Goal: Navigation & Orientation: Understand site structure

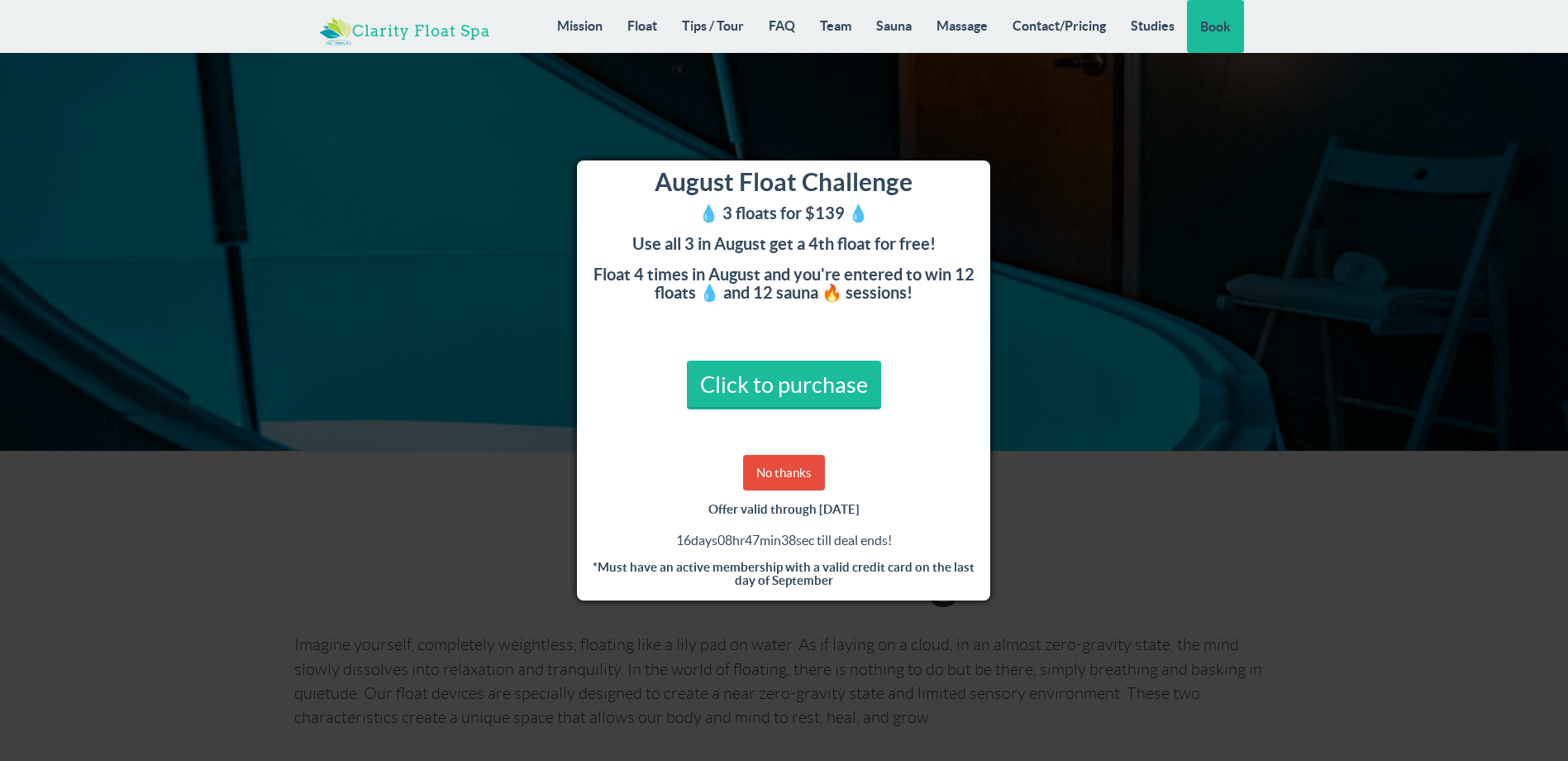
click at [425, 33] on link "Clarity Float Spa" at bounding box center [405, 25] width 196 height 50
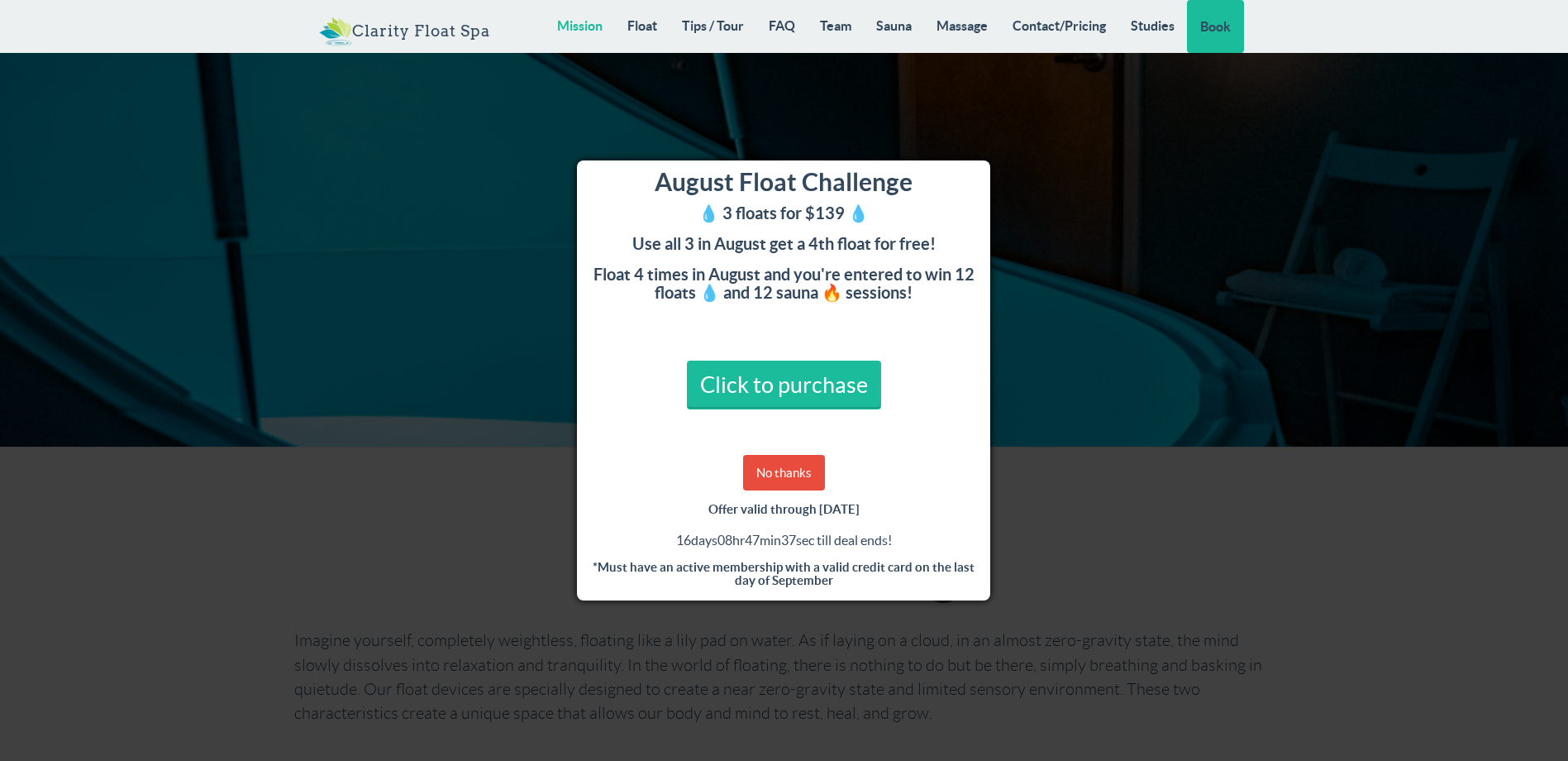
click at [581, 33] on link "Mission" at bounding box center [579, 25] width 70 height 51
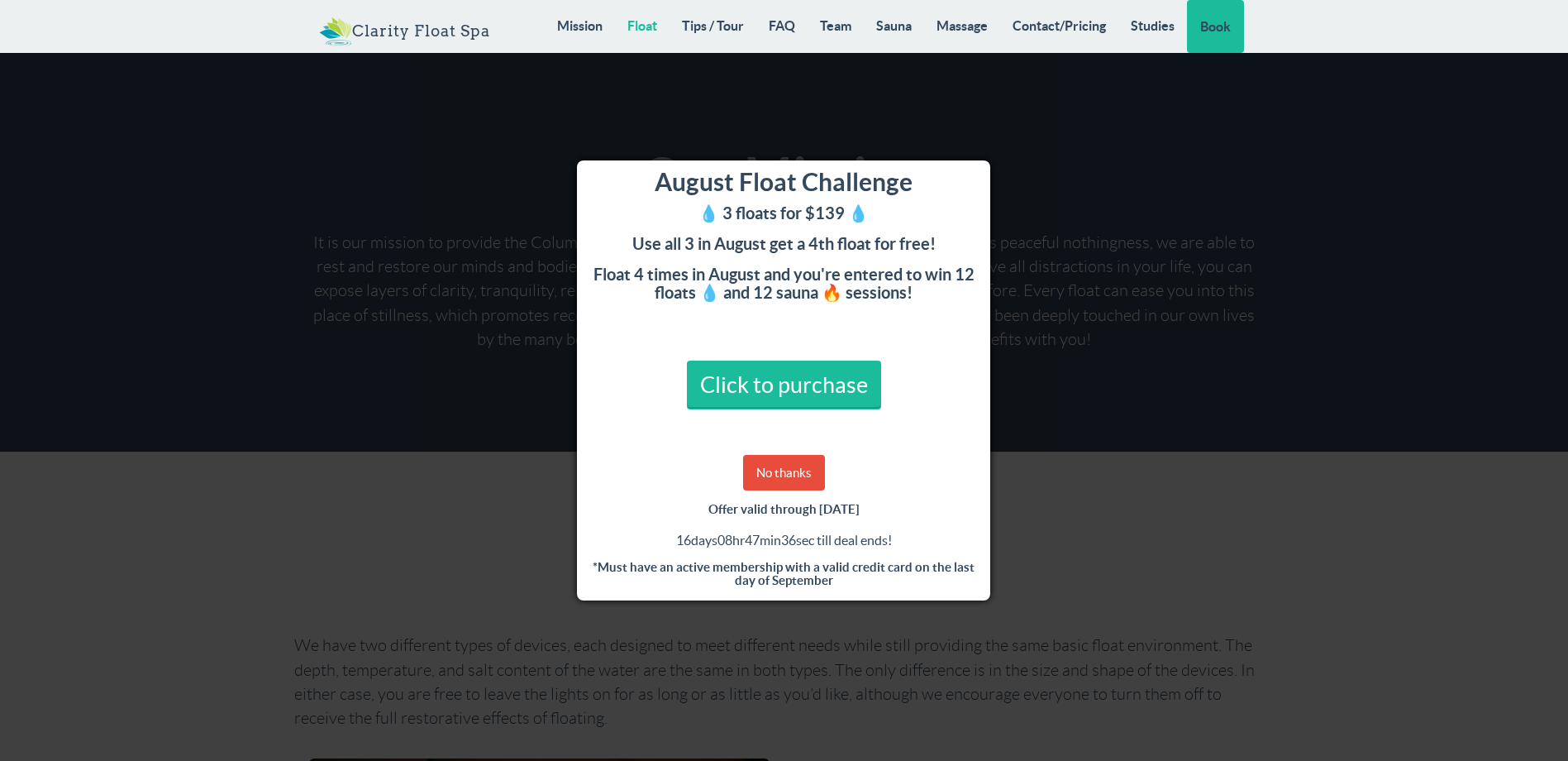
click at [626, 25] on link "Float" at bounding box center [642, 25] width 55 height 51
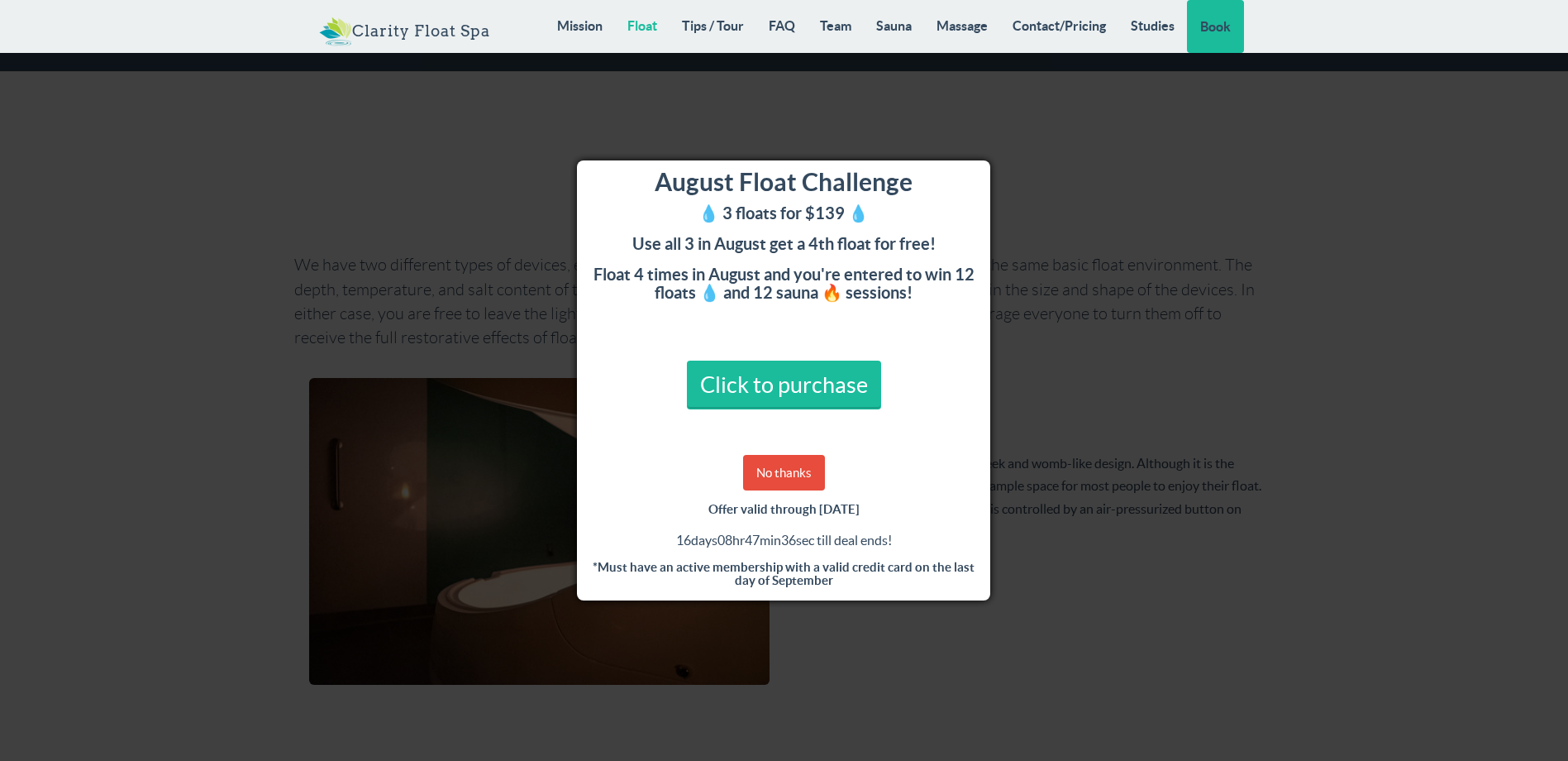
scroll to position [2880, 0]
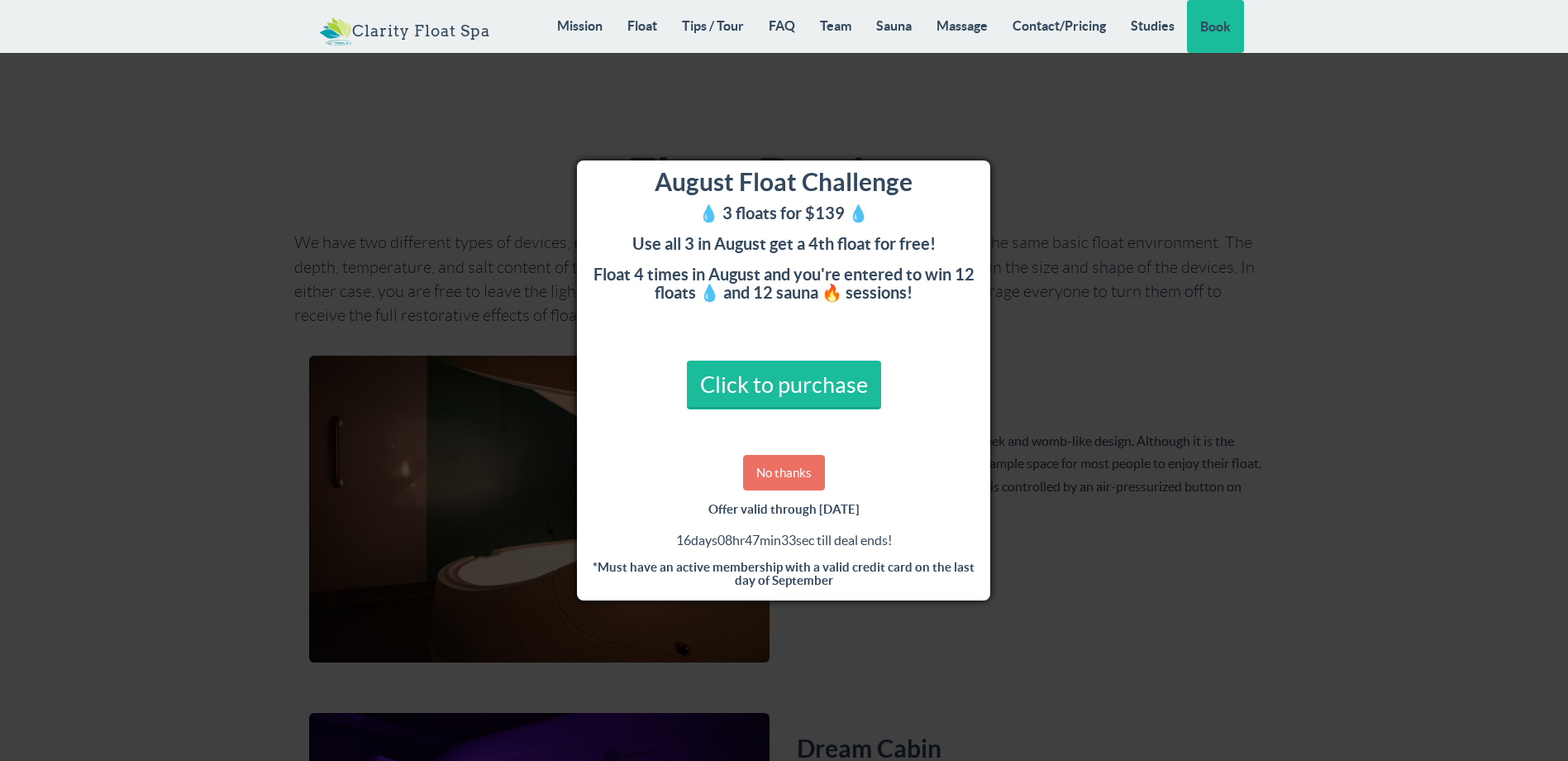
click at [792, 449] on link "No thanks" at bounding box center [784, 472] width 82 height 36
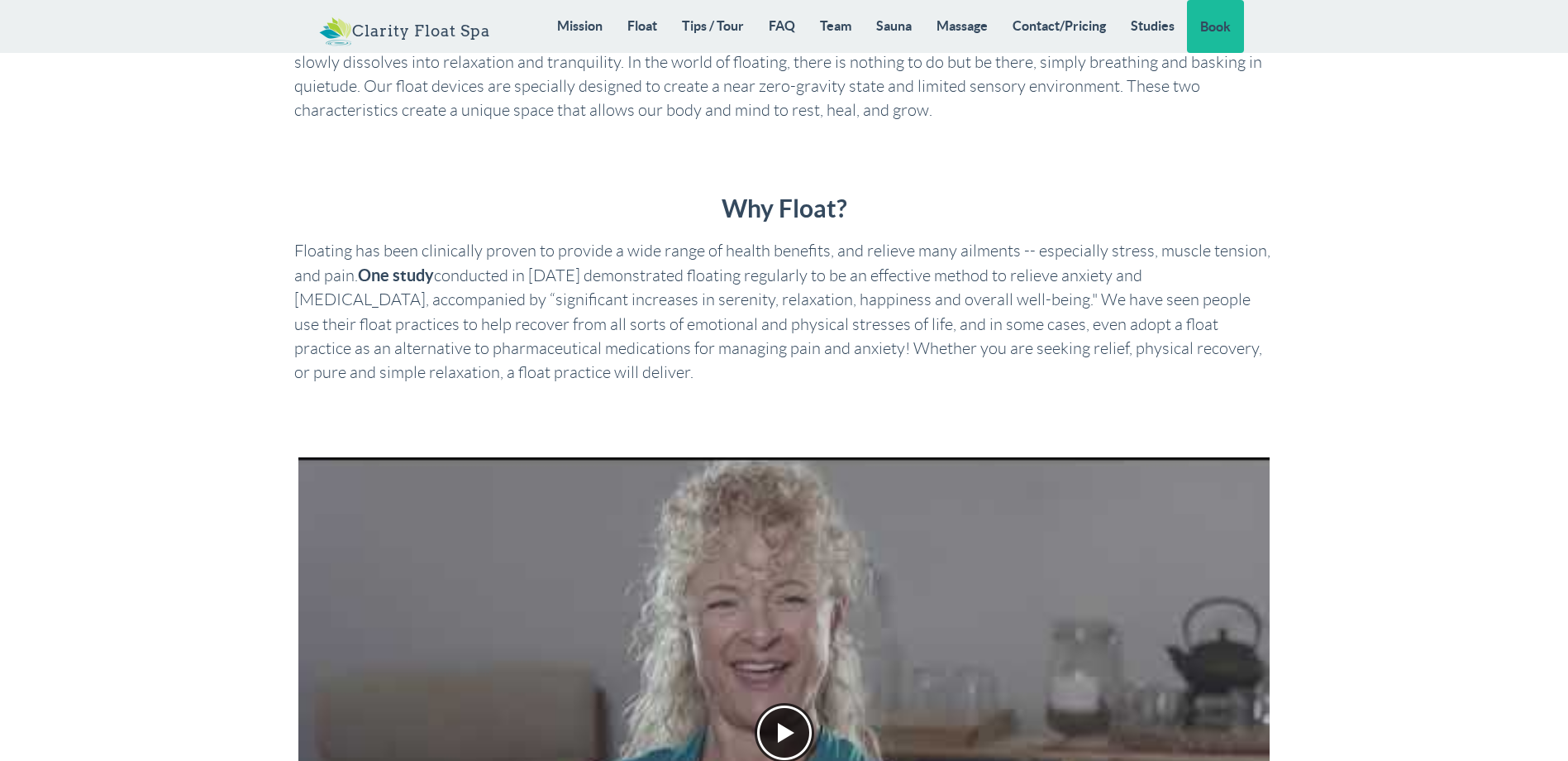
scroll to position [331, 0]
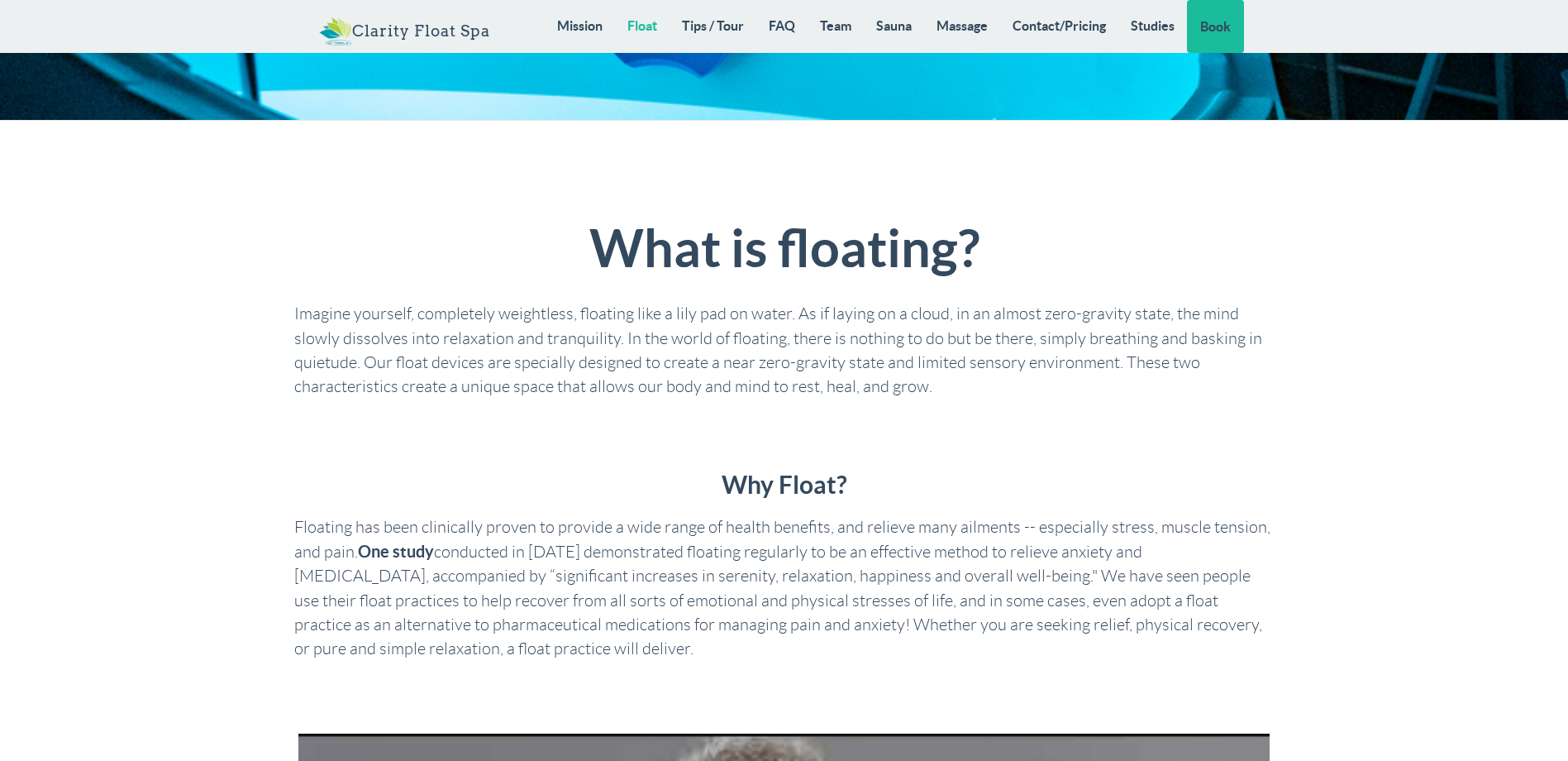
click at [648, 30] on link "Float" at bounding box center [642, 25] width 55 height 51
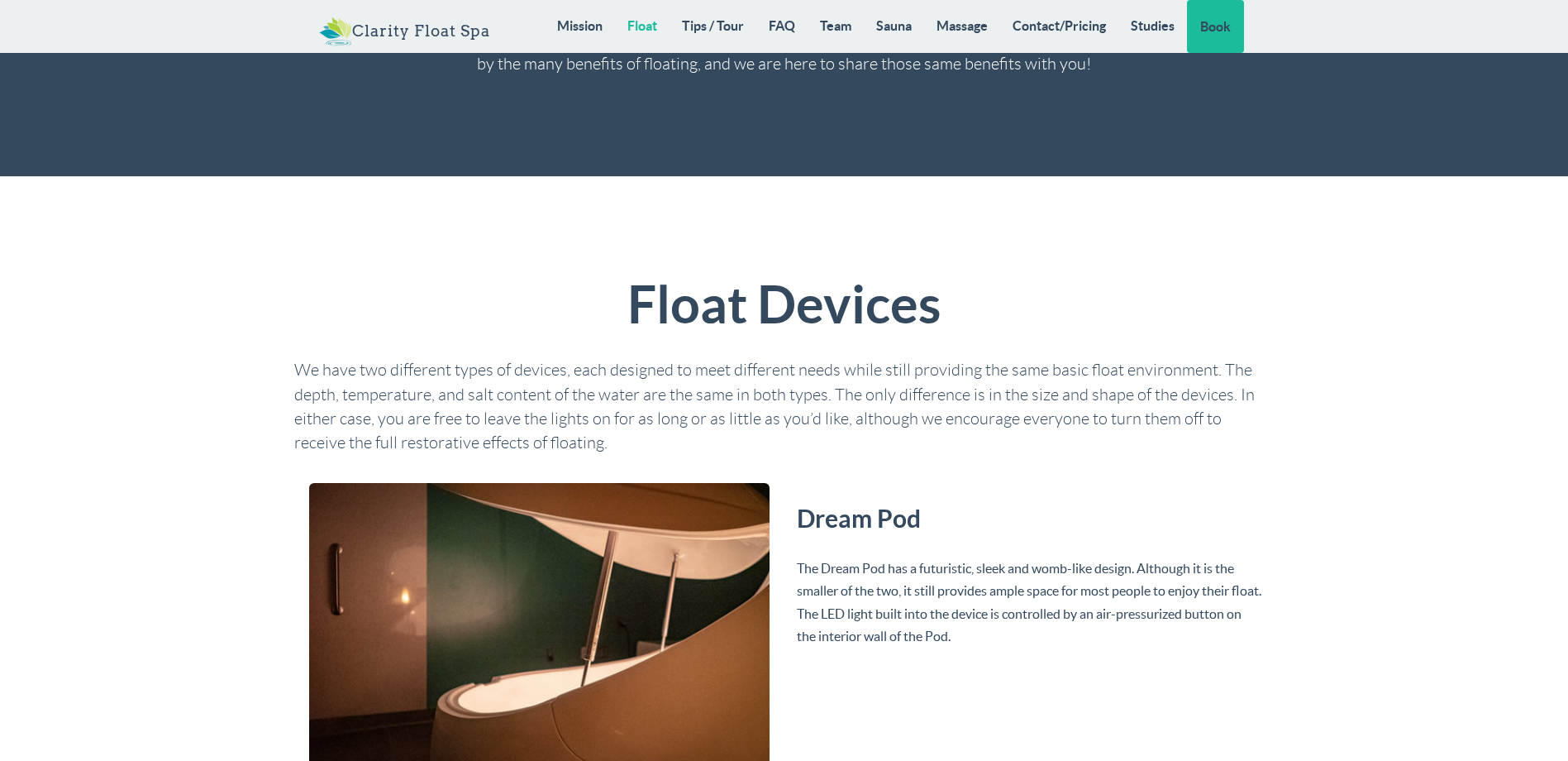
scroll to position [2715, 0]
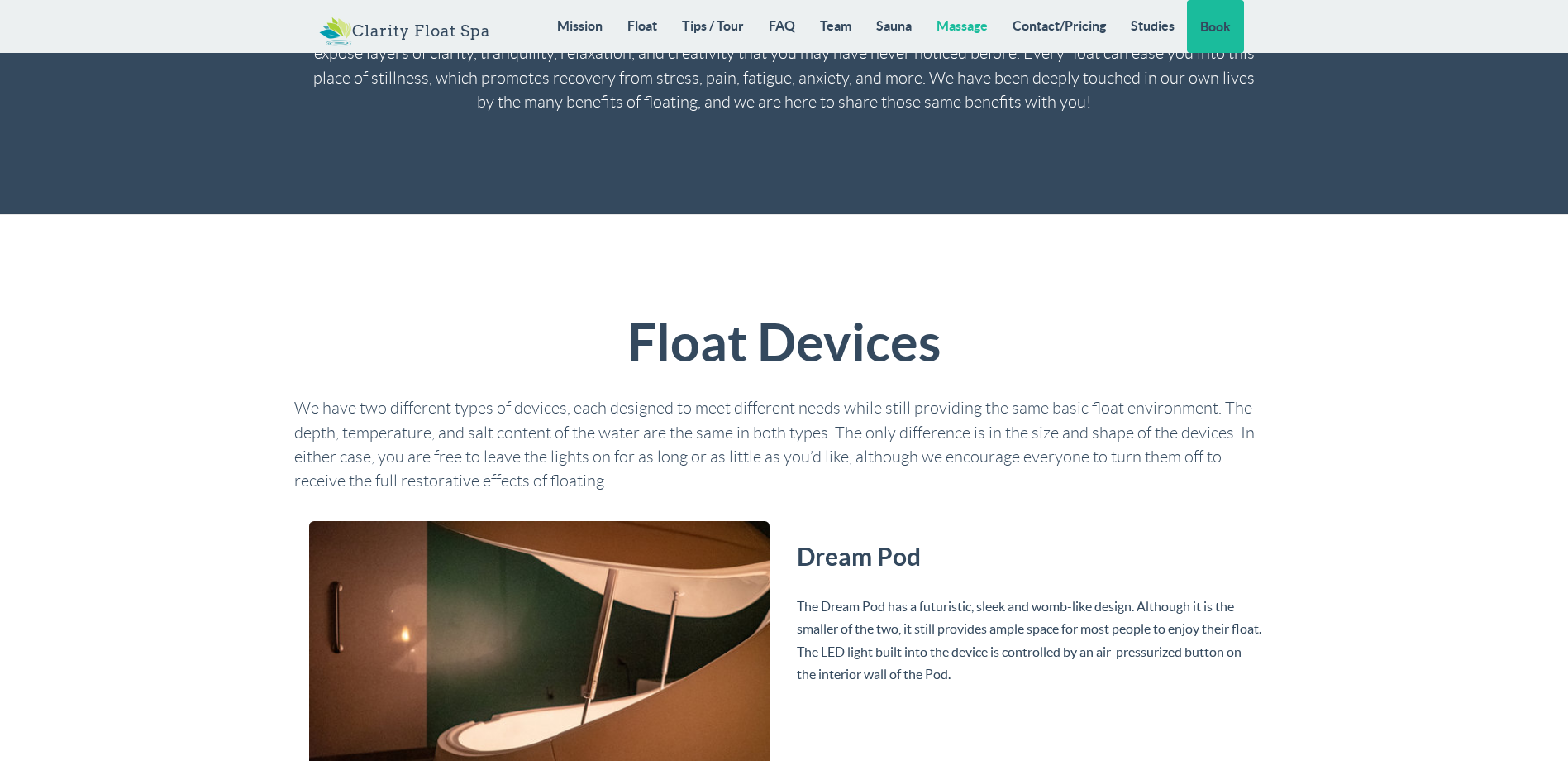
click at [968, 32] on link "Massage" at bounding box center [962, 25] width 76 height 51
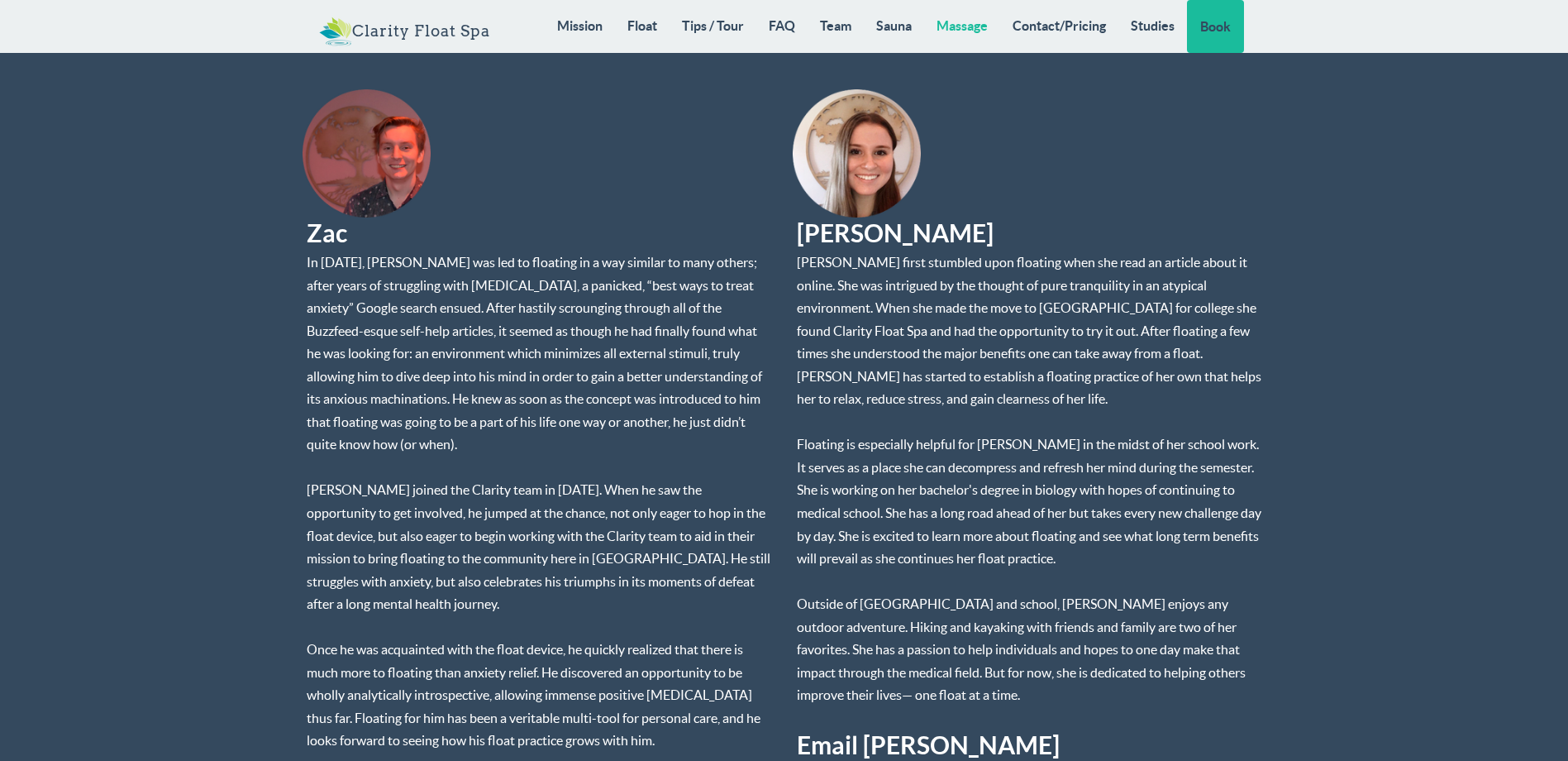
scroll to position [12664, 0]
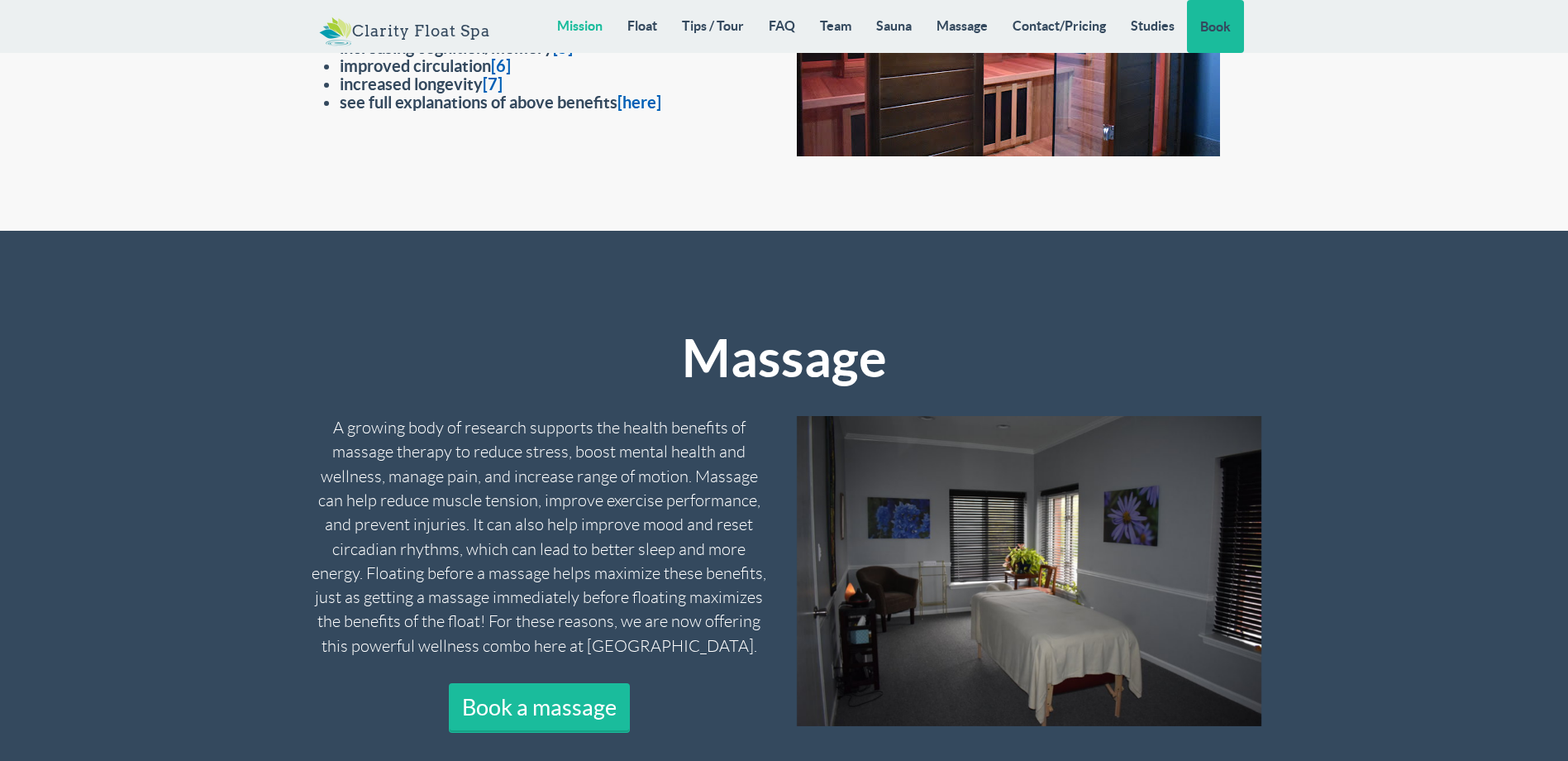
click at [593, 25] on link "Mission" at bounding box center [579, 25] width 70 height 51
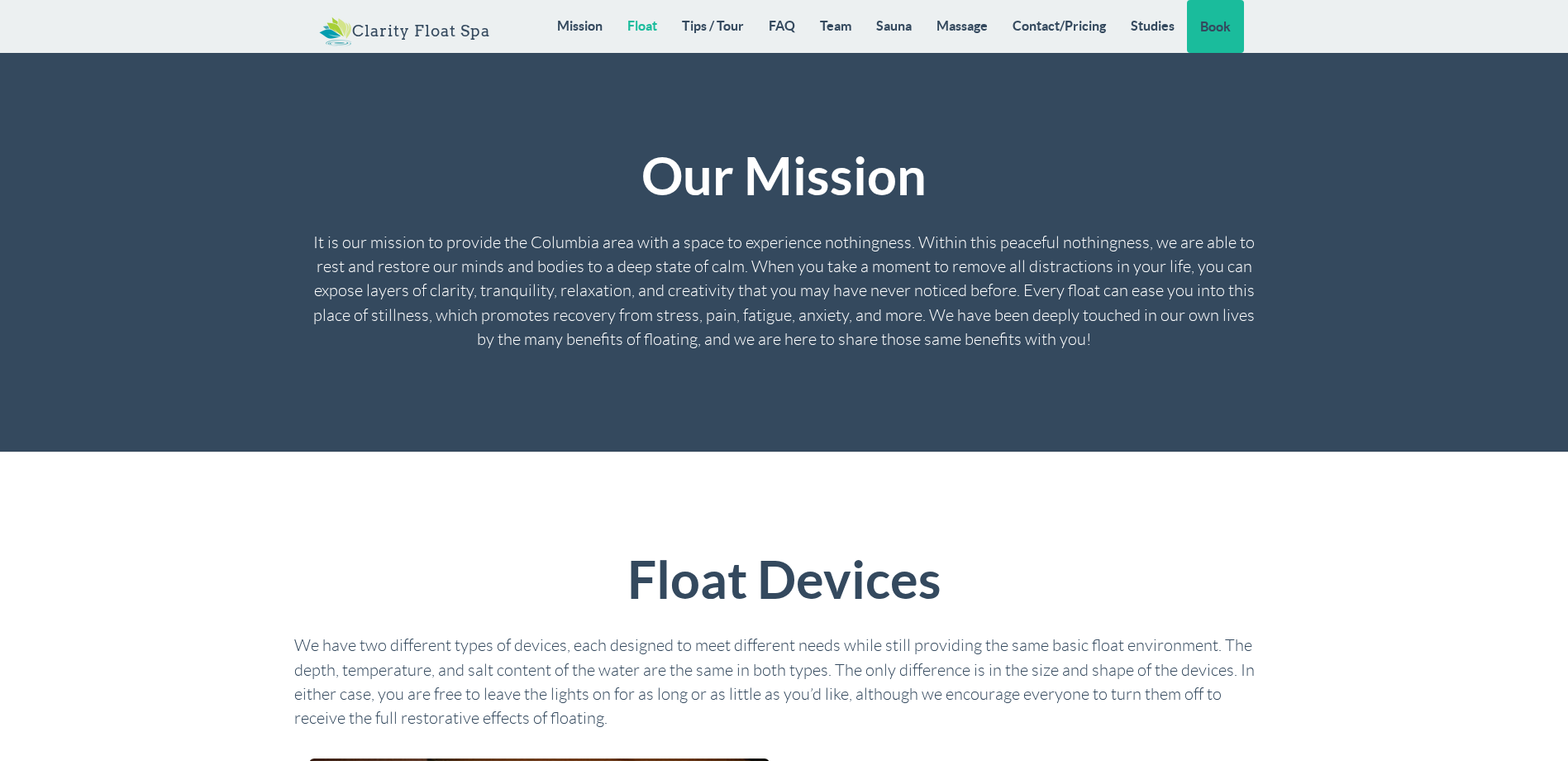
click at [648, 24] on link "Float" at bounding box center [642, 25] width 55 height 51
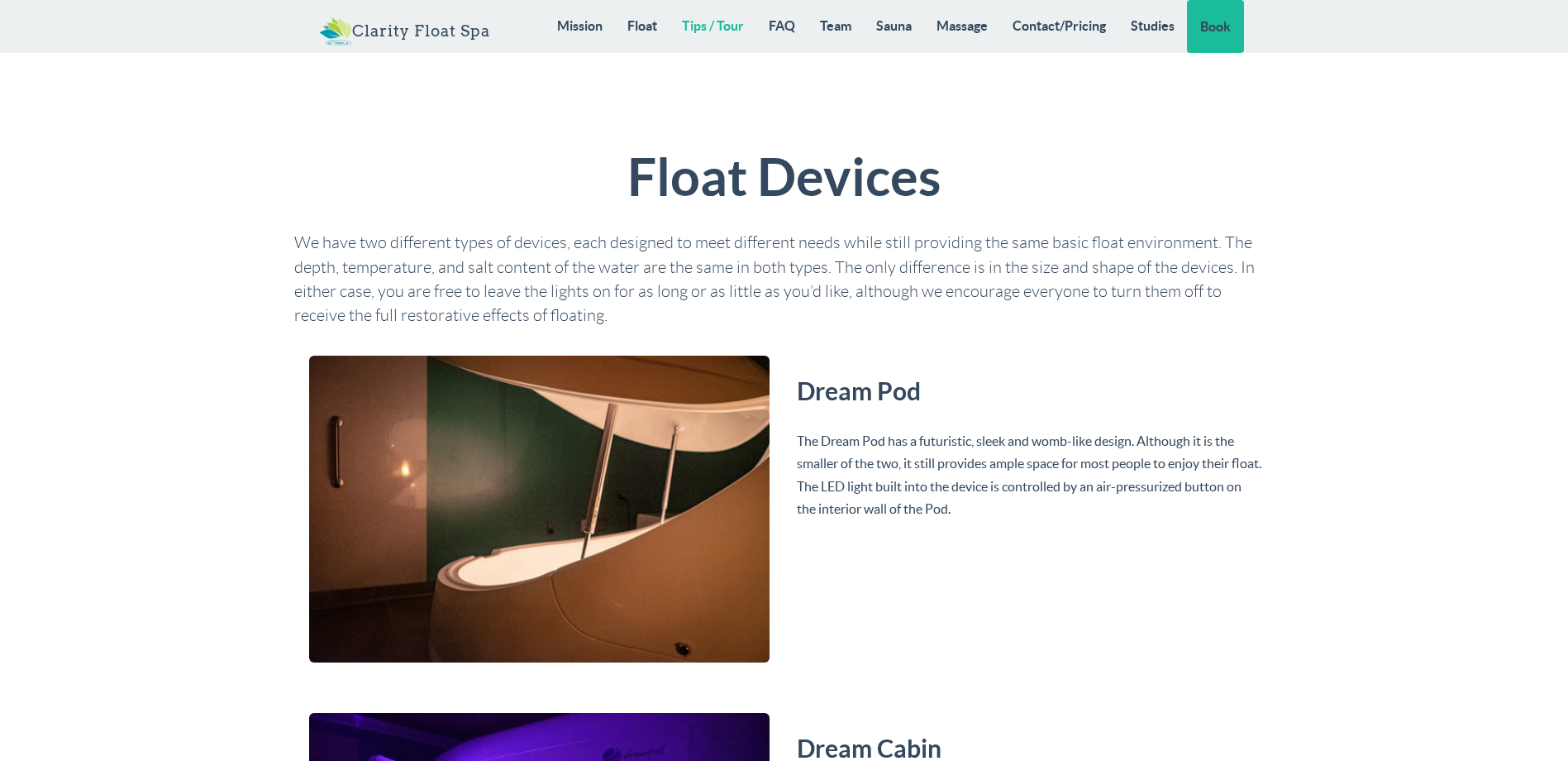
click at [715, 33] on link "Tips / Tour" at bounding box center [713, 25] width 87 height 51
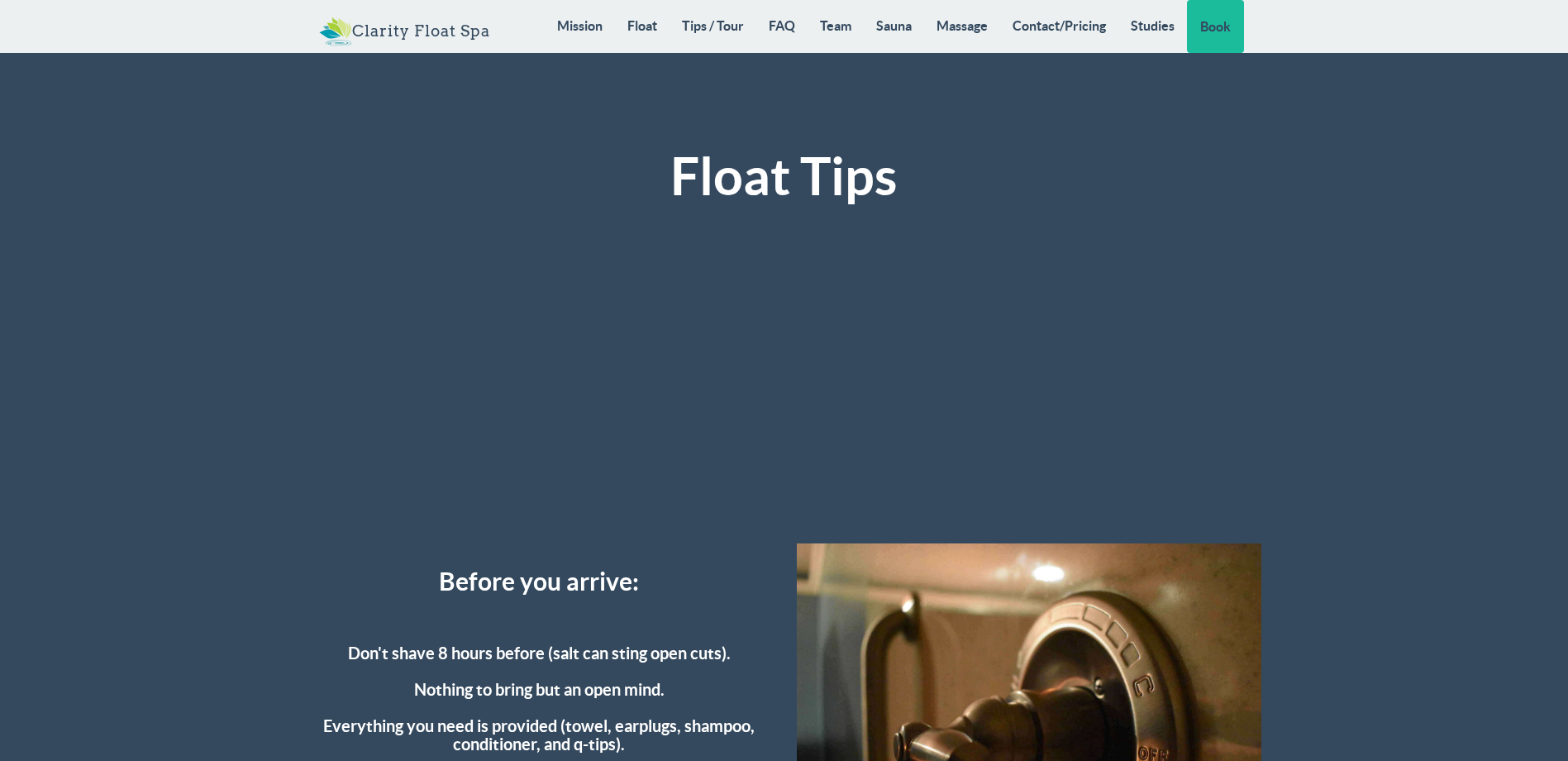
scroll to position [4011, 0]
